Goal: Find specific fact: Find contact information

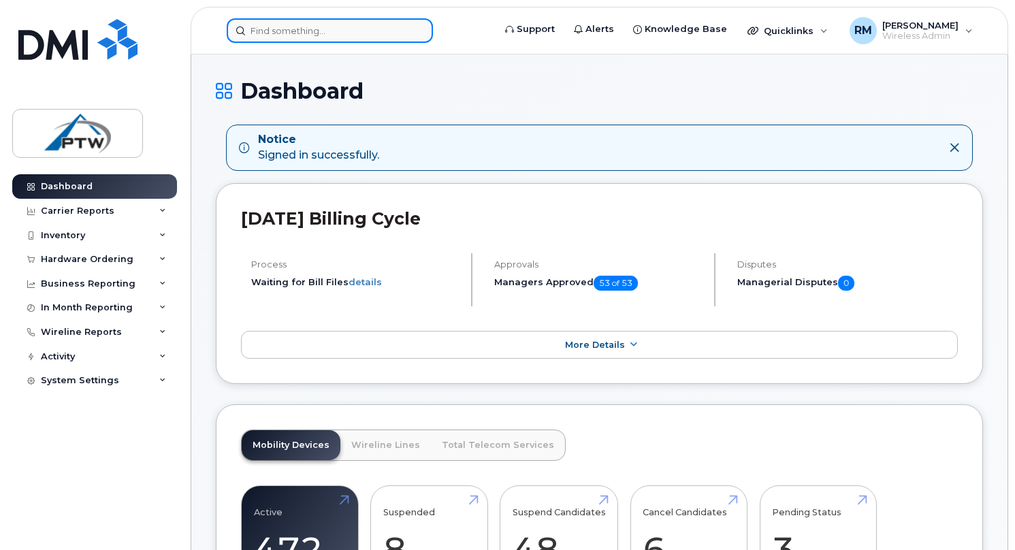
click at [370, 32] on input at bounding box center [330, 30] width 206 height 25
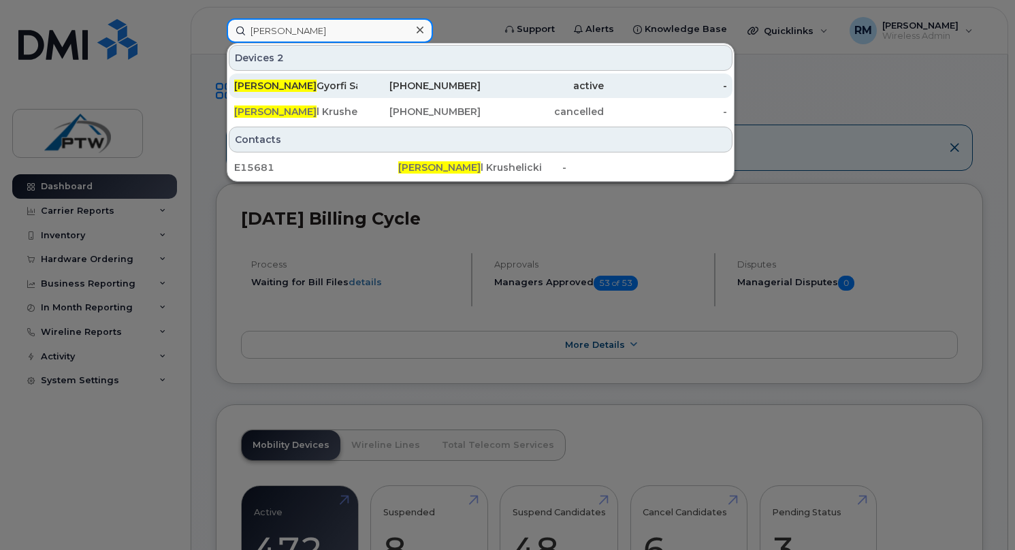
type input "[PERSON_NAME]"
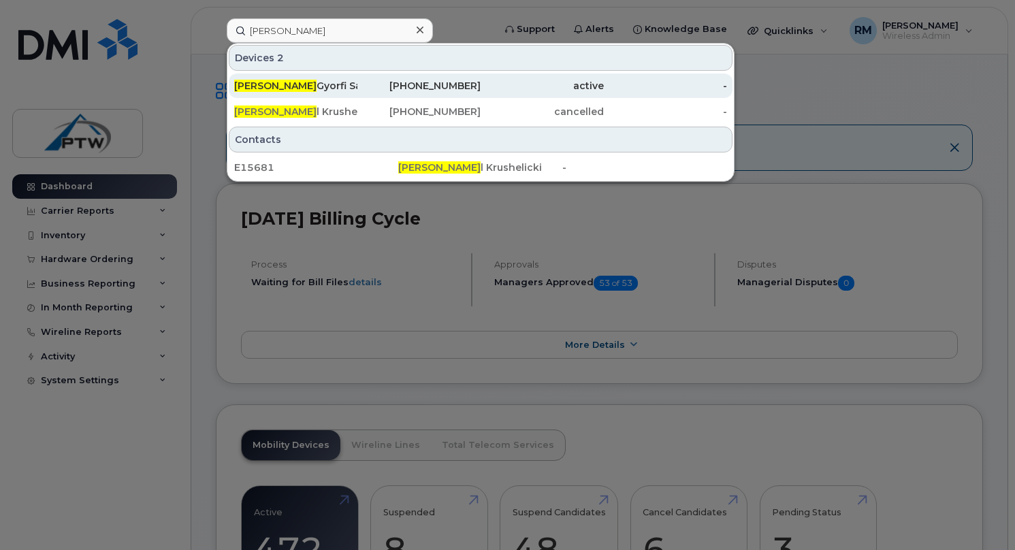
click at [377, 81] on div "[PHONE_NUMBER]" at bounding box center [418, 86] width 123 height 14
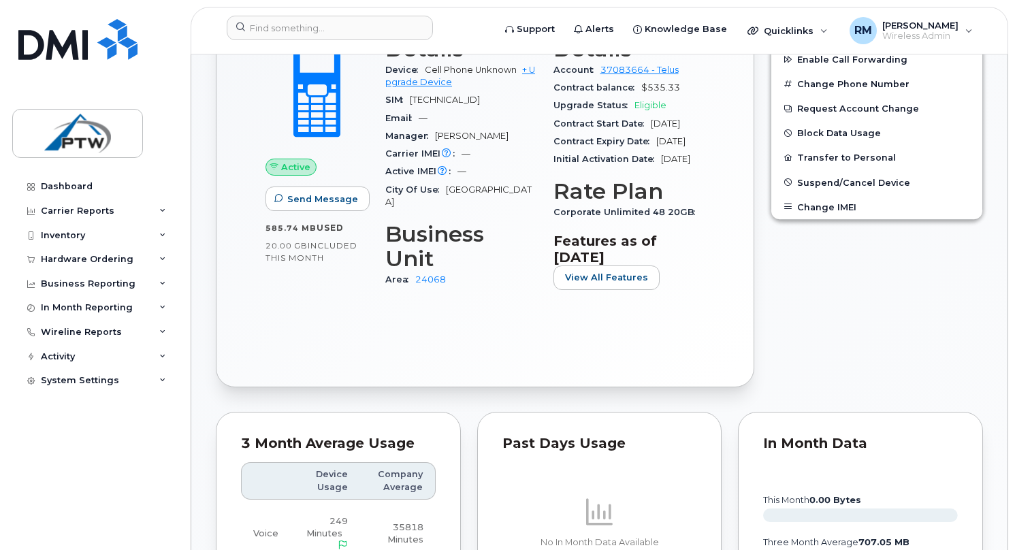
scroll to position [396, 0]
